Goal: Information Seeking & Learning: Learn about a topic

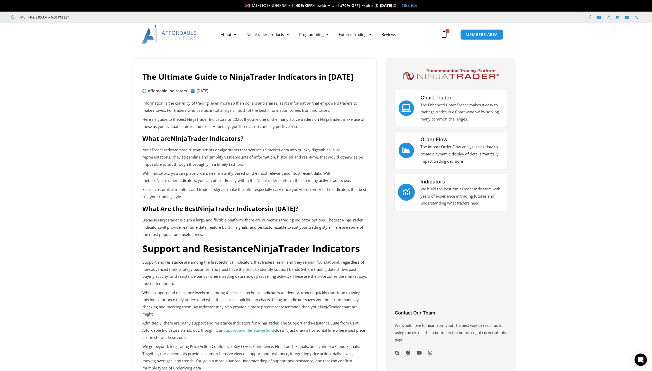
click at [408, 189] on icon "Indicators" at bounding box center [406, 192] width 8 height 8
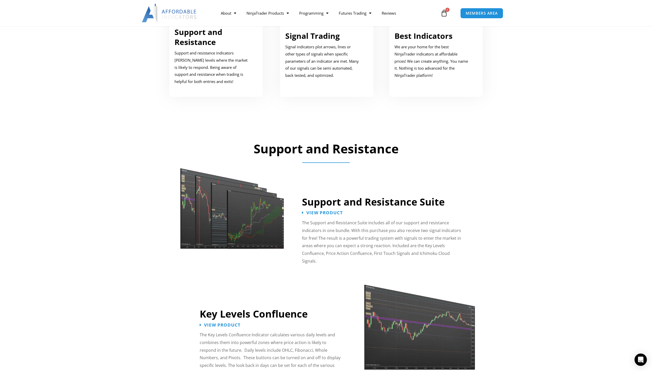
scroll to position [263, 0]
